Goal: Task Accomplishment & Management: Manage account settings

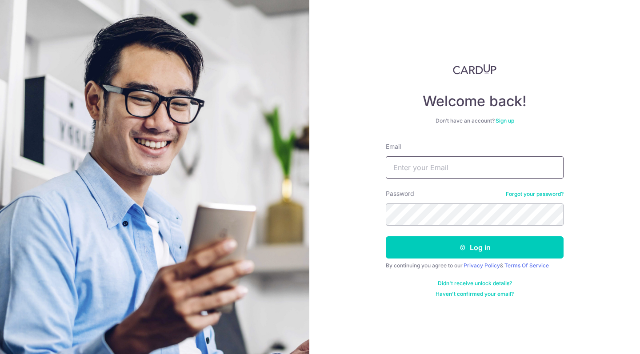
type input "tosy.tan@gmail.com"
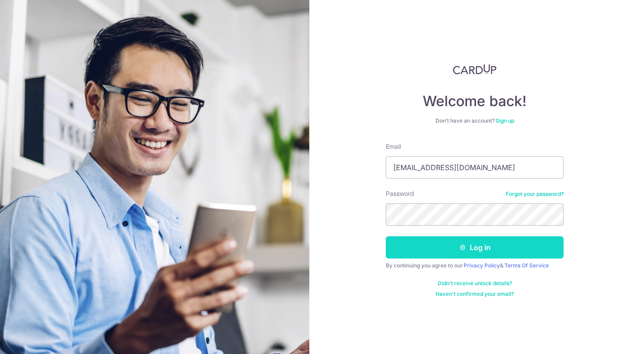
click at [450, 253] on button "Log in" at bounding box center [475, 247] width 178 height 22
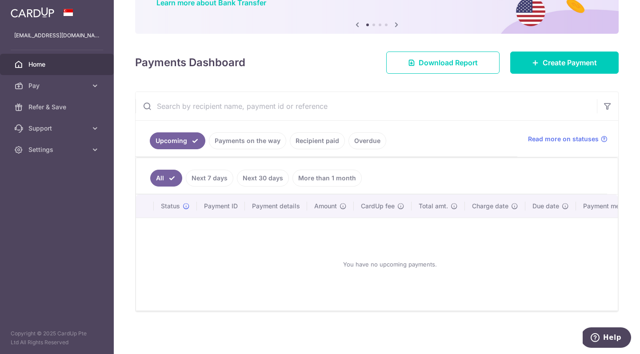
scroll to position [85, 0]
click at [36, 102] on link "Refer & Save" at bounding box center [57, 106] width 114 height 21
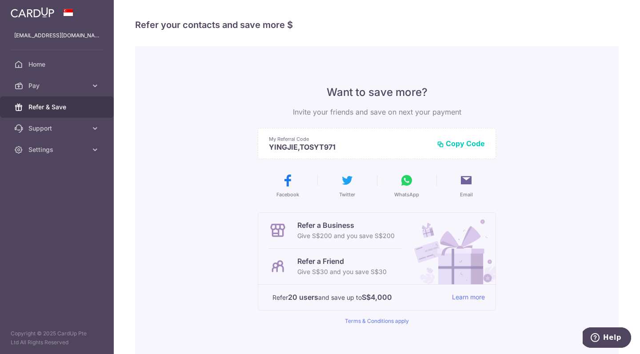
click at [468, 142] on button "Copy Code" at bounding box center [461, 143] width 48 height 9
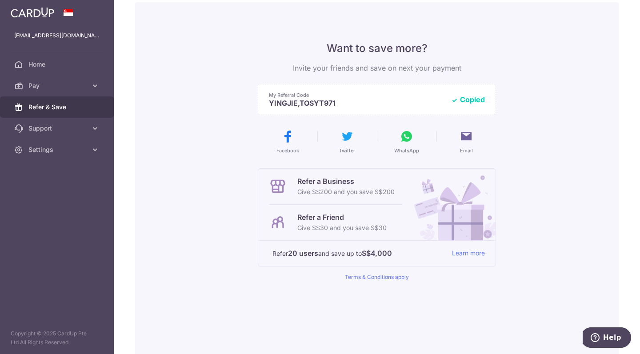
scroll to position [46, 0]
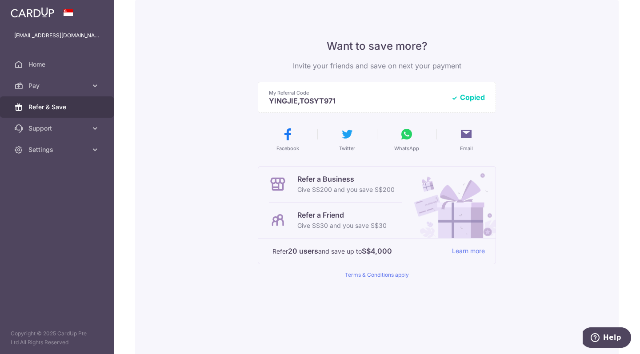
click at [41, 15] on img at bounding box center [33, 12] width 44 height 11
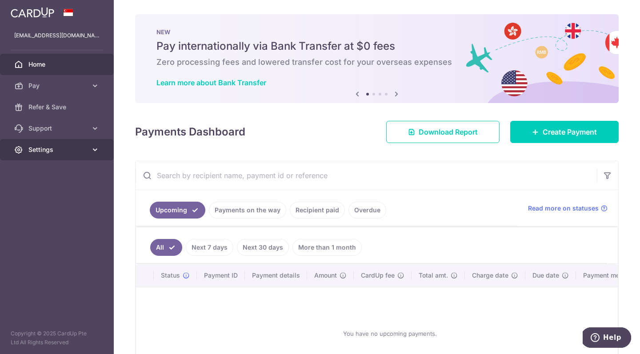
click at [61, 145] on span "Settings" at bounding box center [57, 149] width 59 height 9
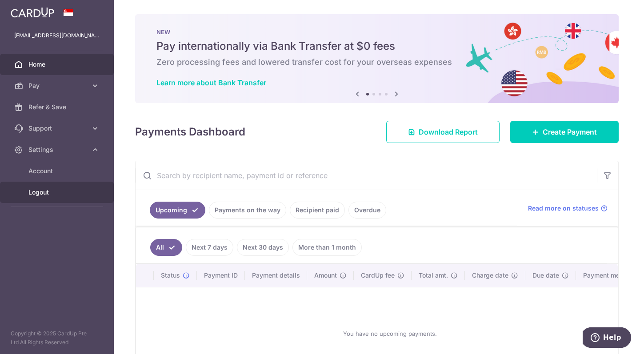
click at [46, 192] on span "Logout" at bounding box center [57, 192] width 59 height 9
